Goal: Task Accomplishment & Management: Manage account settings

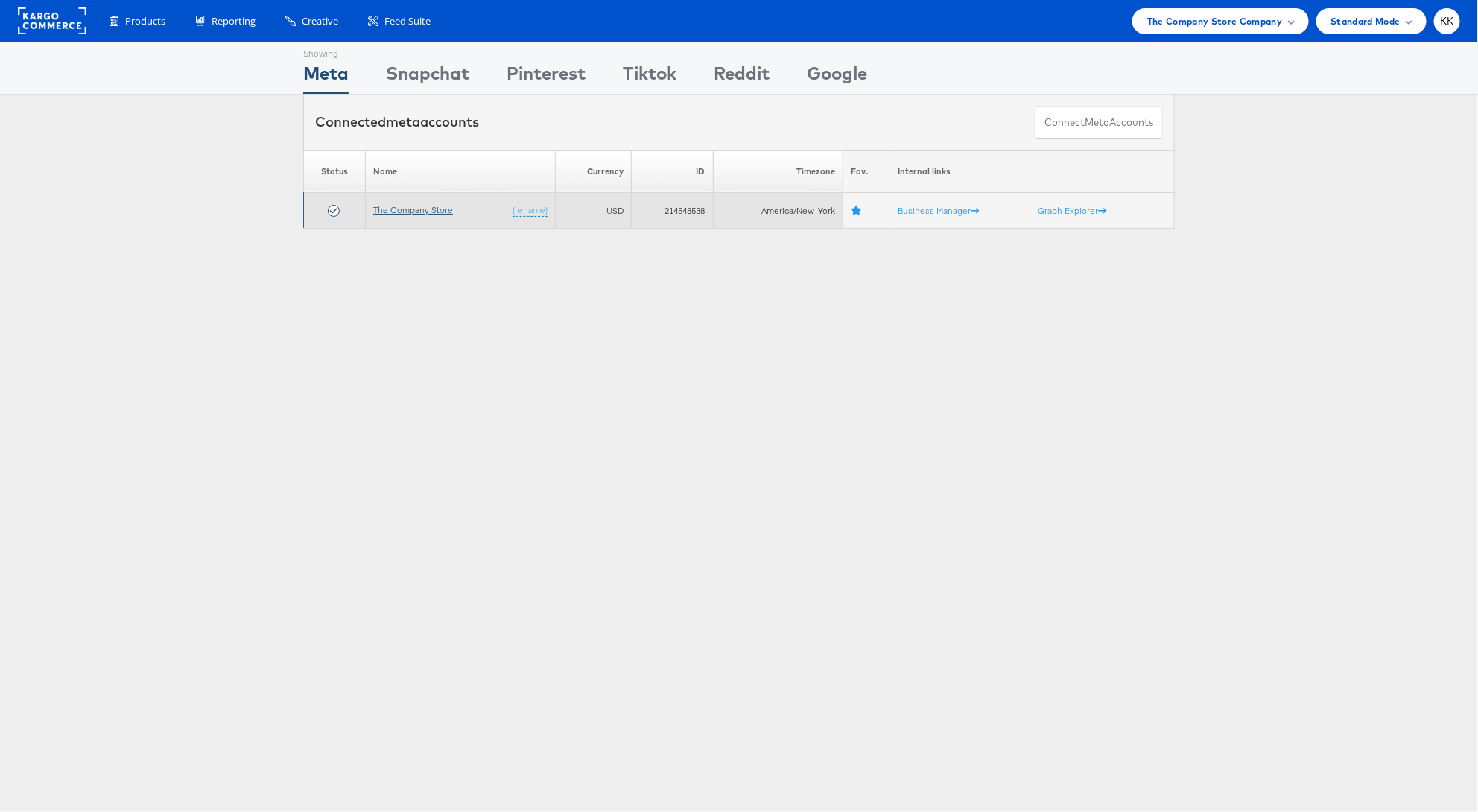
click at [410, 209] on link "The Company Store" at bounding box center [413, 209] width 80 height 11
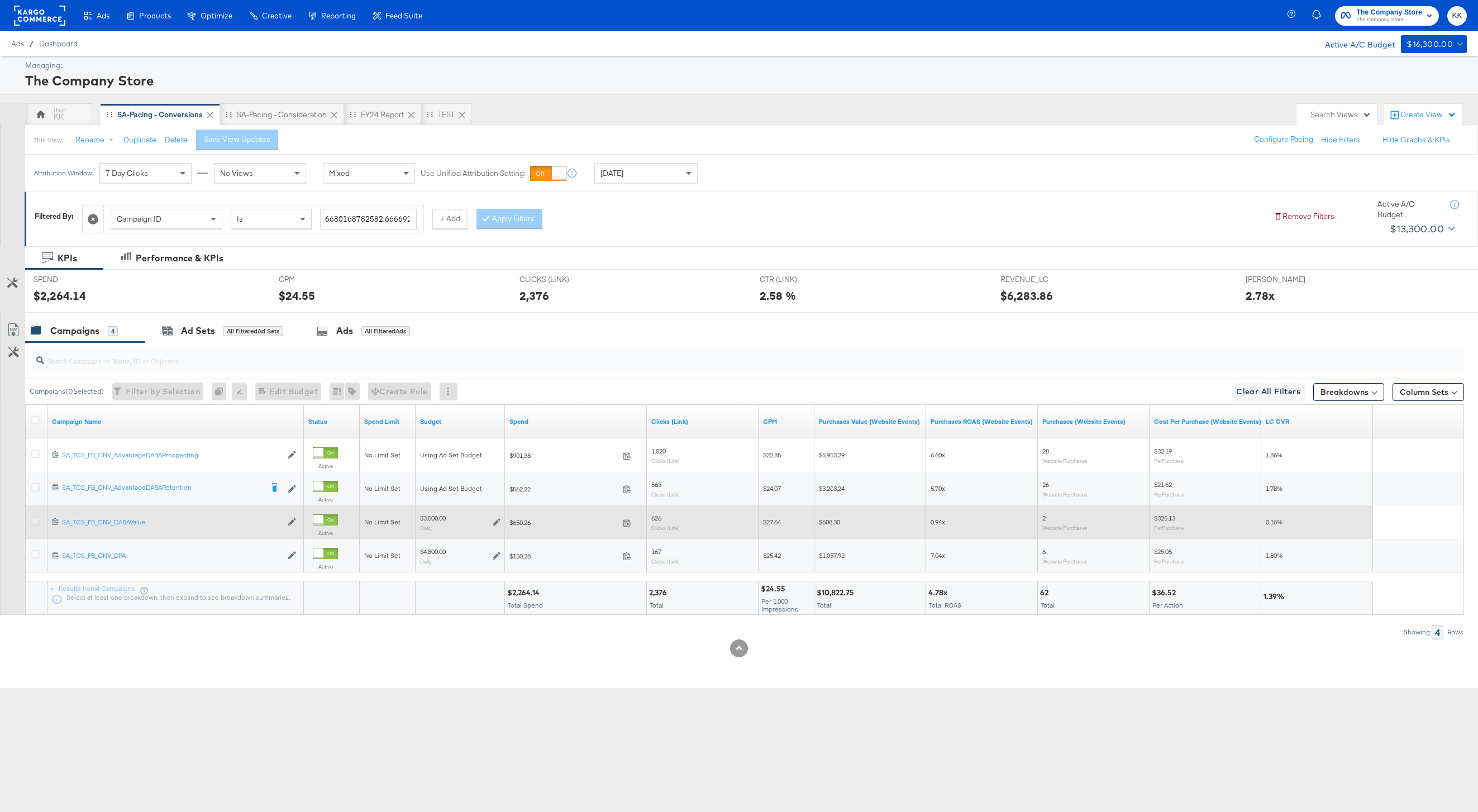
click at [38, 520] on icon at bounding box center [35, 520] width 8 height 8
click at [0, 0] on input "checkbox" at bounding box center [0, 0] width 0 height 0
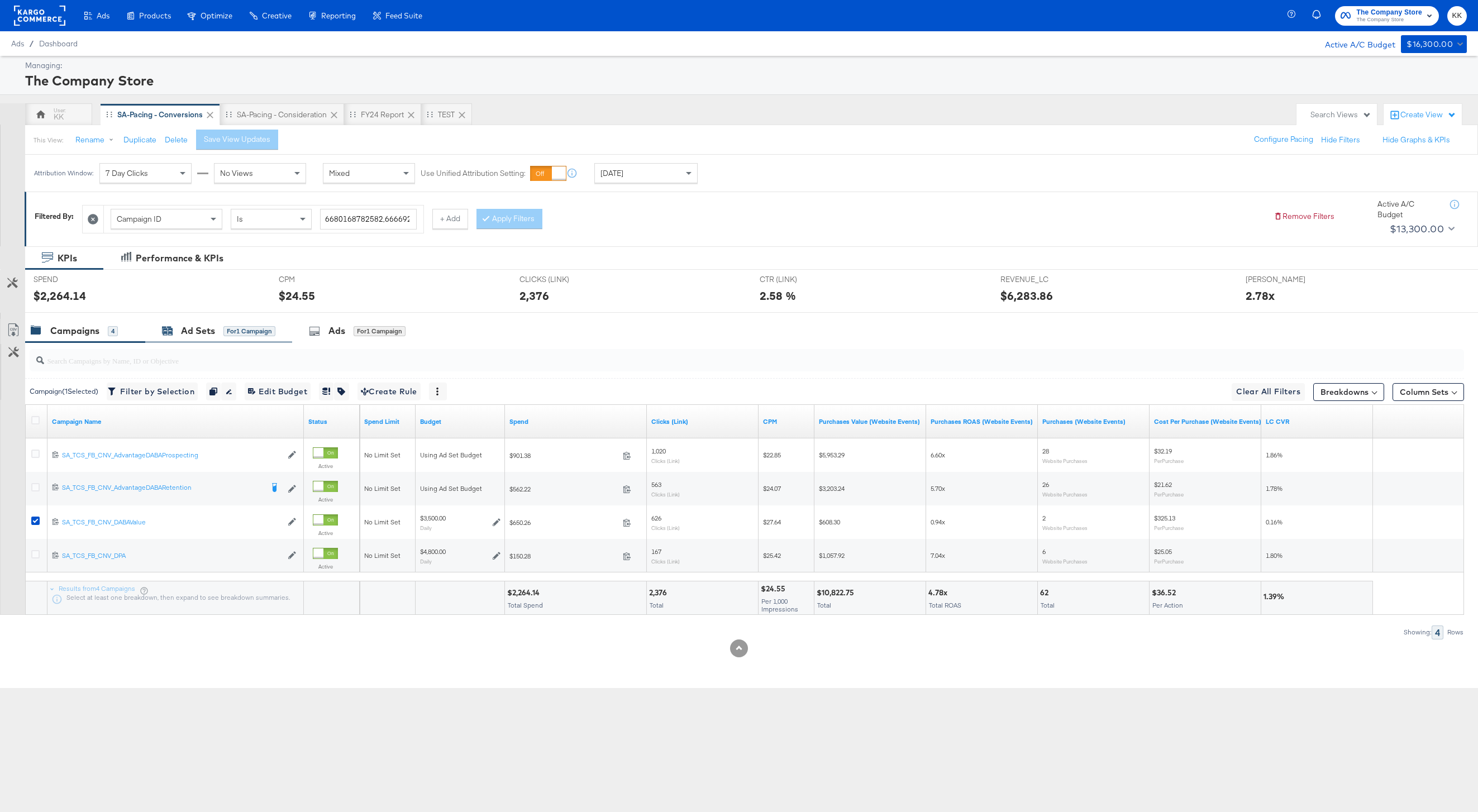
click at [196, 331] on div "Ad Sets" at bounding box center [198, 331] width 34 height 13
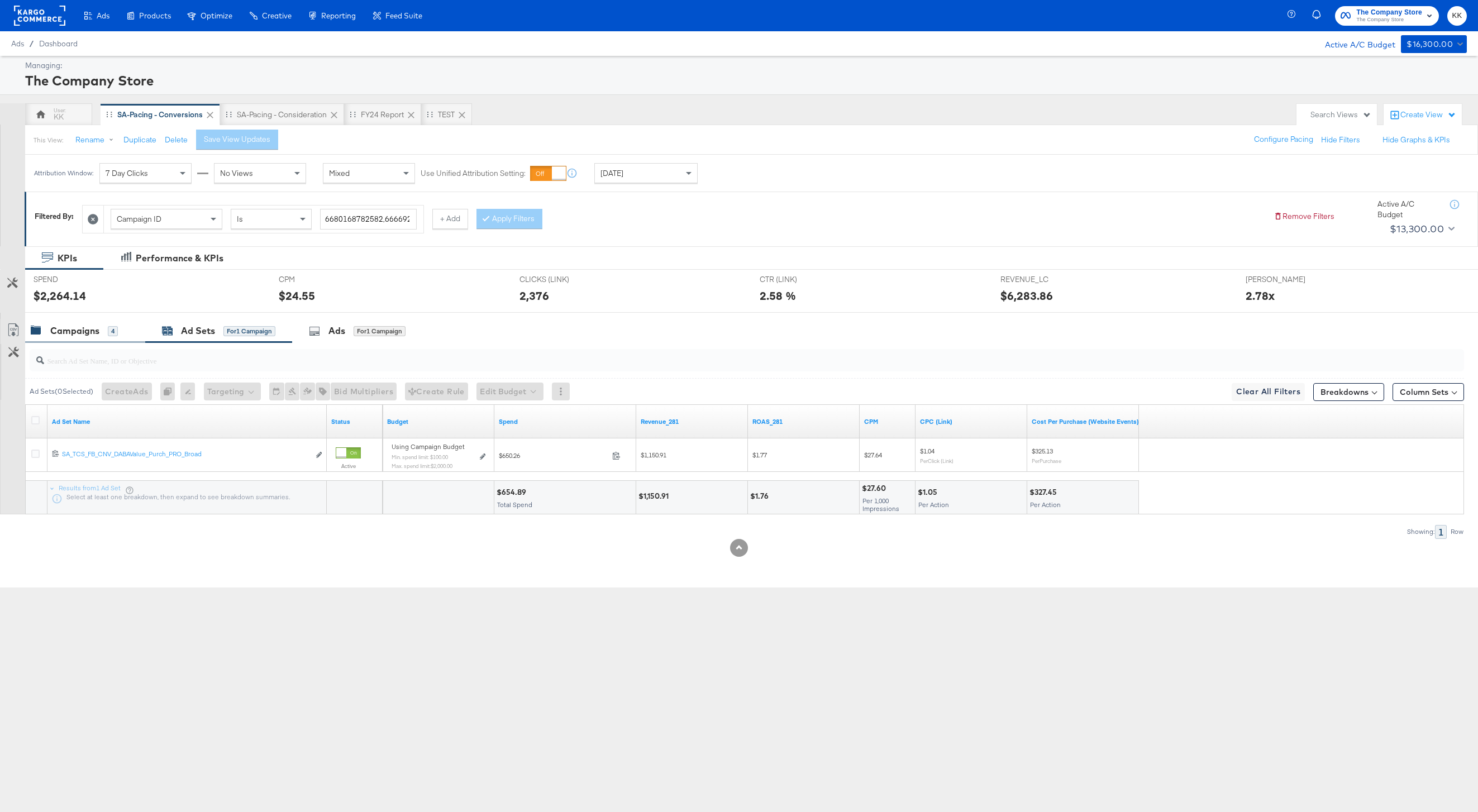
click at [108, 334] on div "4" at bounding box center [113, 331] width 10 height 11
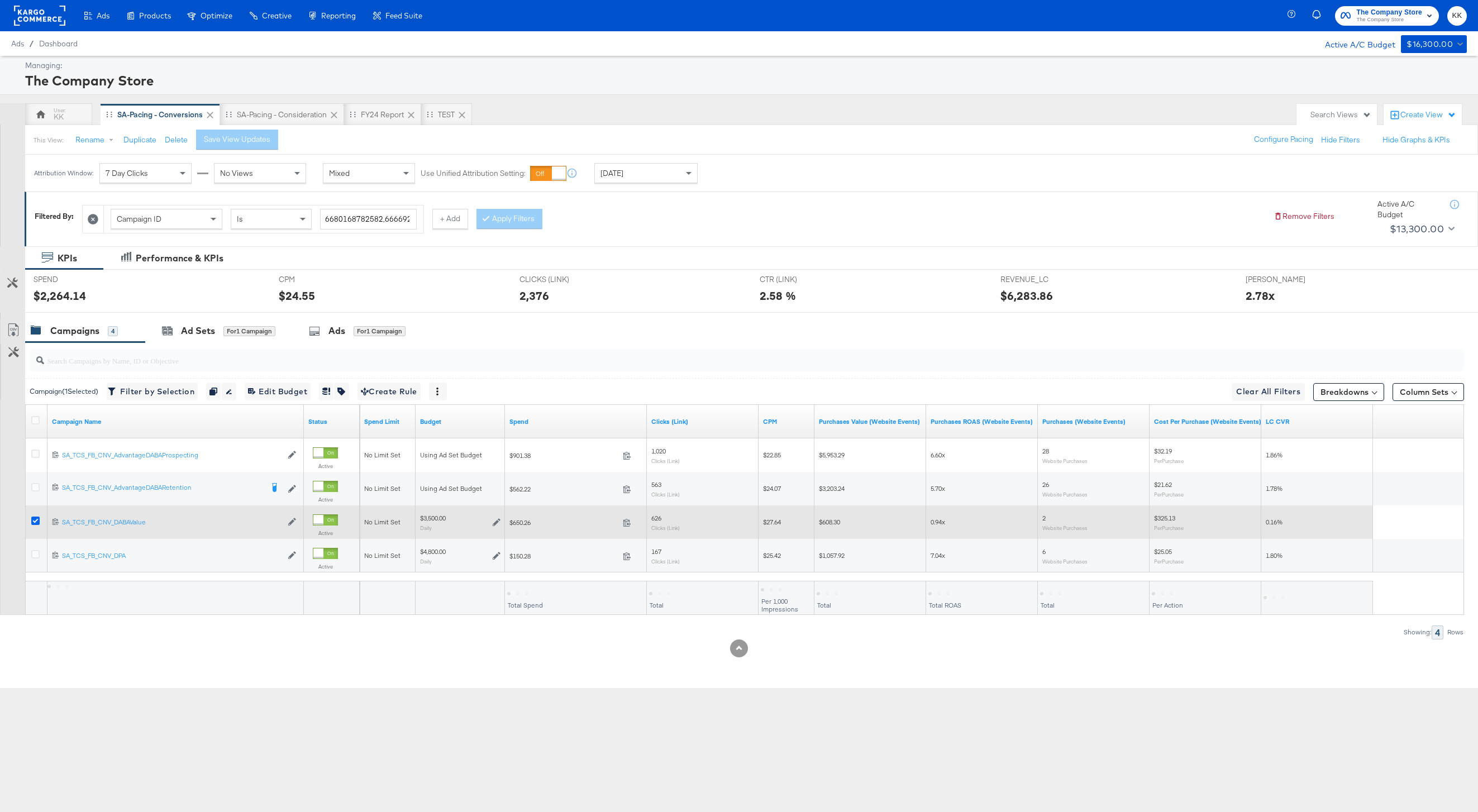
click at [37, 521] on icon at bounding box center [35, 520] width 8 height 8
click at [0, 0] on input "checkbox" at bounding box center [0, 0] width 0 height 0
